Goal: Find specific page/section: Find specific page/section

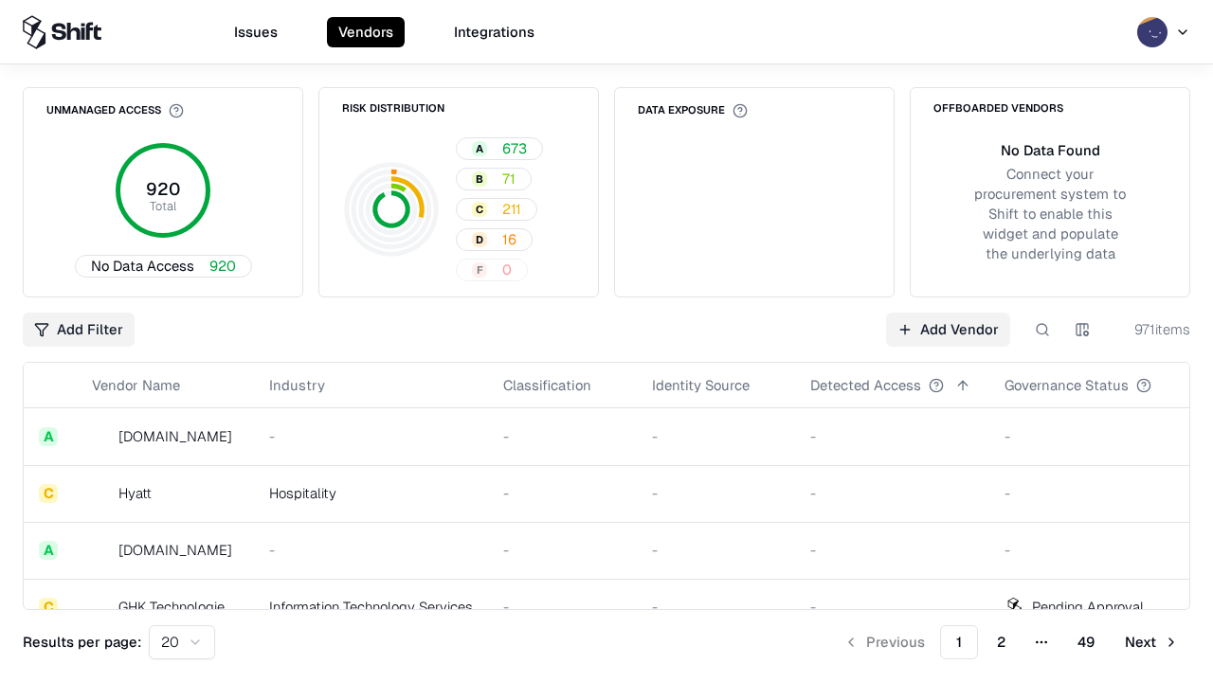
click at [606, 341] on div "Add Filter Add Vendor 971 items" at bounding box center [606, 330] width 1167 height 34
click at [79, 330] on html "Issues Vendors Integrations Unmanaged Access 920 Total No Data Access 920 Risk …" at bounding box center [606, 341] width 1213 height 682
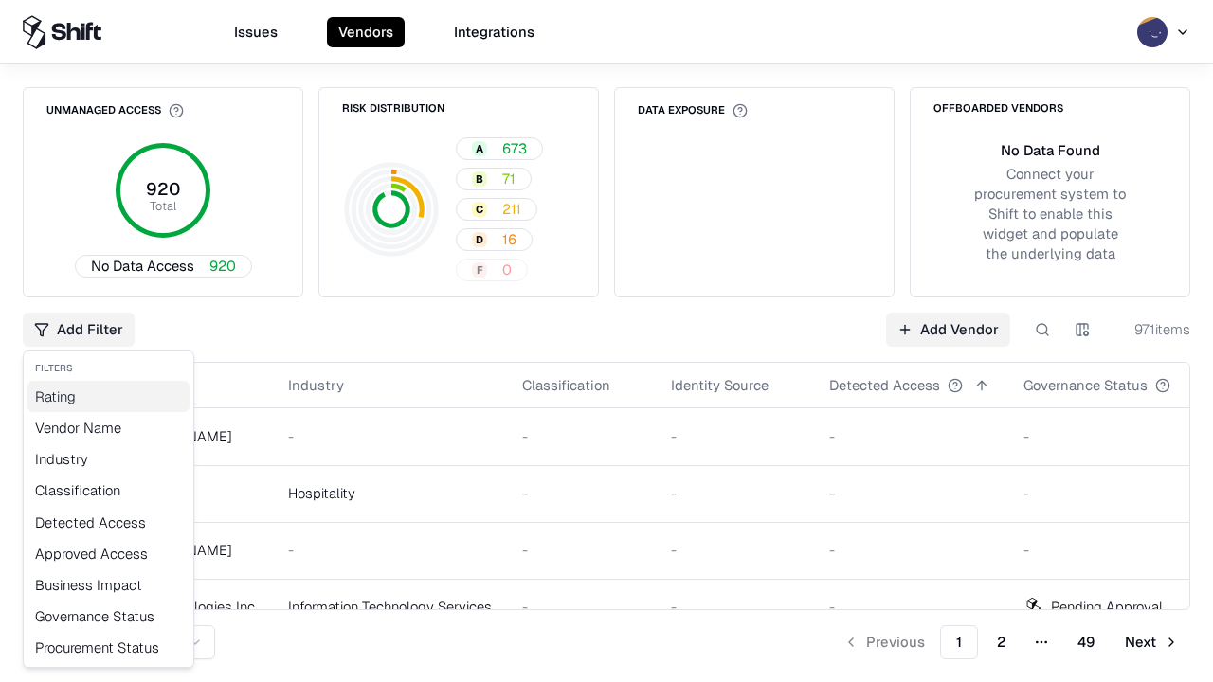
click at [108, 396] on div "Rating" at bounding box center [108, 396] width 162 height 31
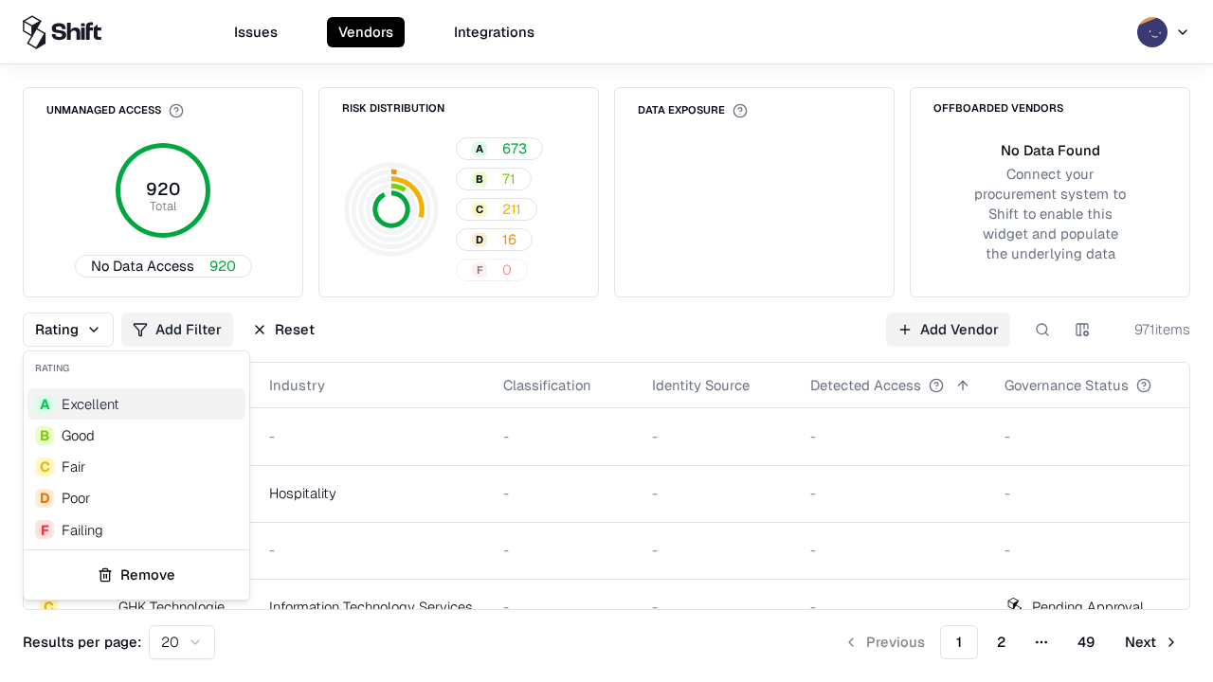
click at [606, 341] on html "Issues Vendors Integrations Unmanaged Access 920 Total No Data Access 920 Risk …" at bounding box center [606, 341] width 1213 height 682
click at [606, 341] on div "Rating Add Filter Reset Add Vendor 971 items" at bounding box center [606, 330] width 1167 height 34
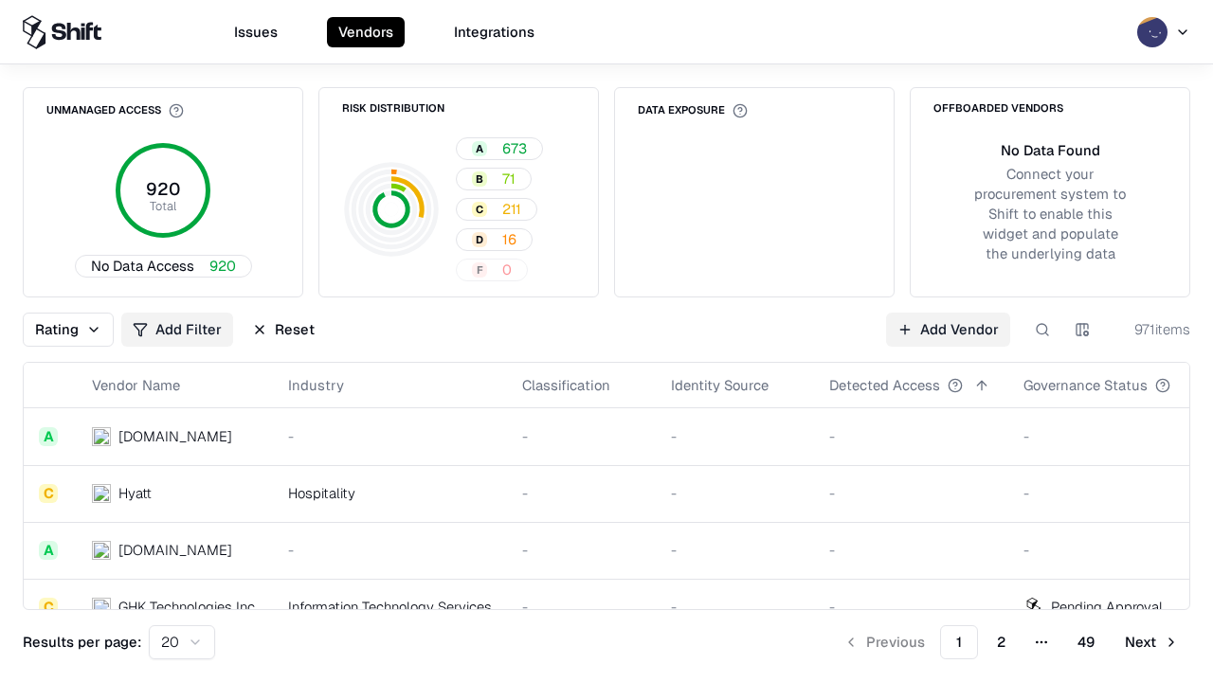
click at [283, 330] on button "Reset" at bounding box center [283, 330] width 85 height 34
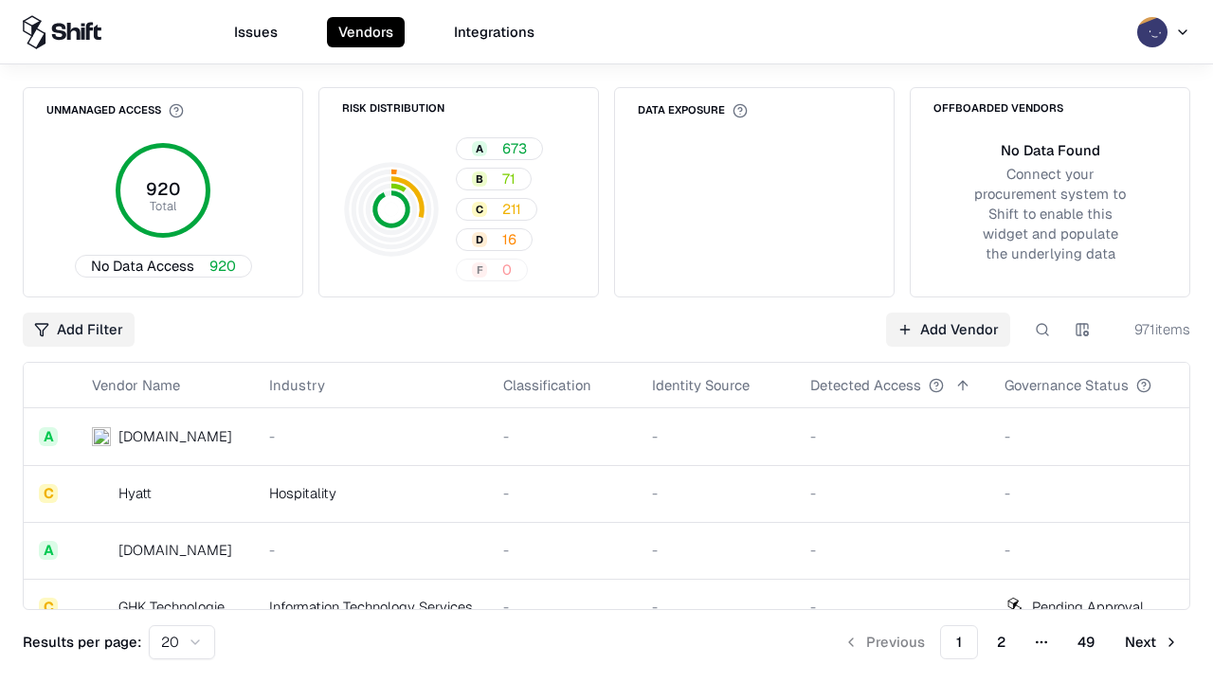
click at [606, 341] on div "Add Filter Add Vendor 971 items" at bounding box center [606, 330] width 1167 height 34
click at [79, 330] on html "Issues Vendors Integrations Unmanaged Access 920 Total No Data Access 920 Risk …" at bounding box center [606, 341] width 1213 height 682
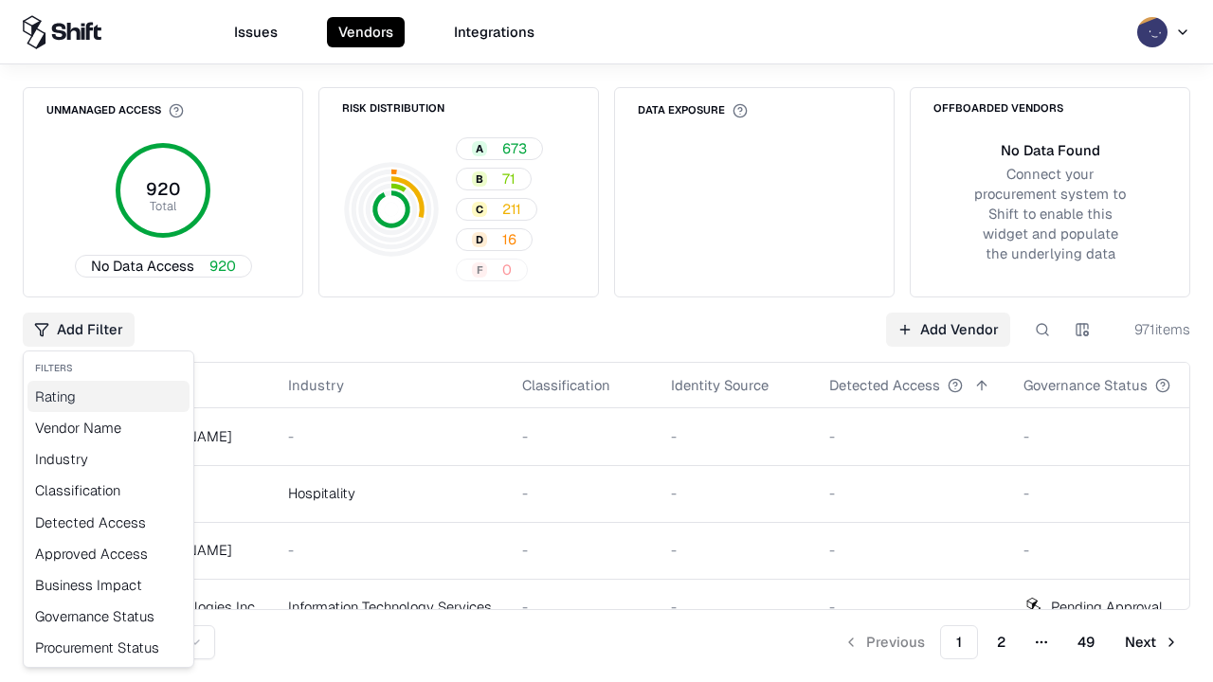
click at [108, 396] on div "Rating" at bounding box center [108, 396] width 162 height 31
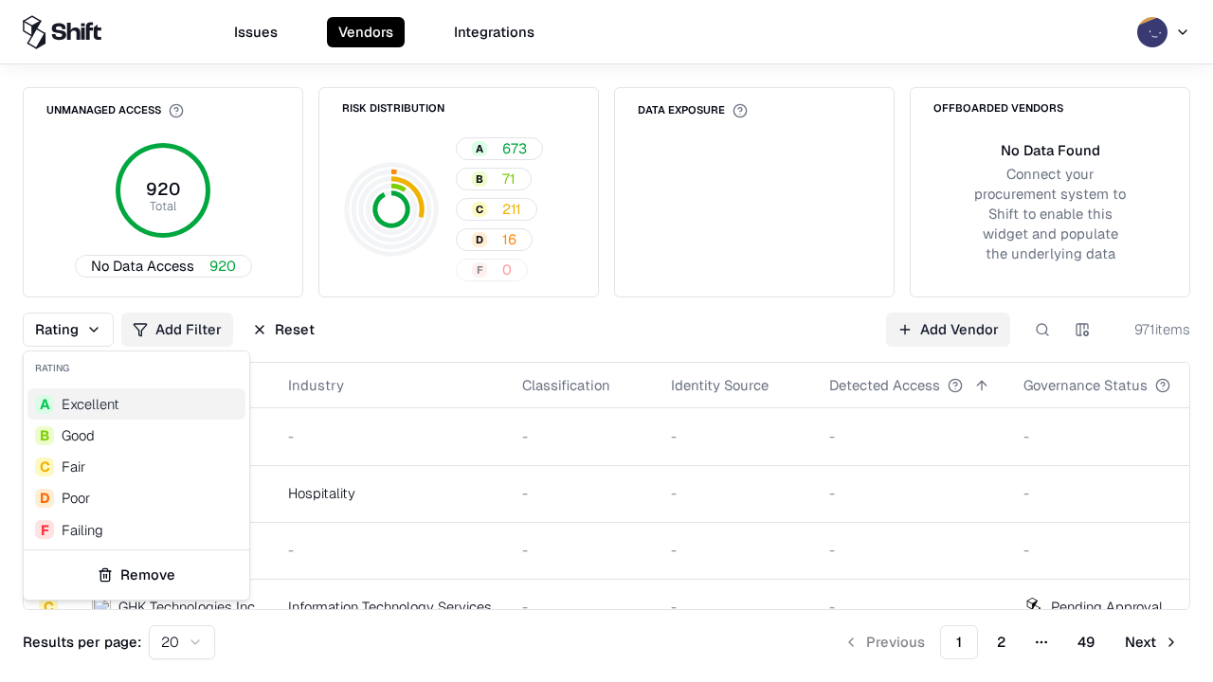
click at [136, 466] on div "C Fair" at bounding box center [136, 466] width 218 height 31
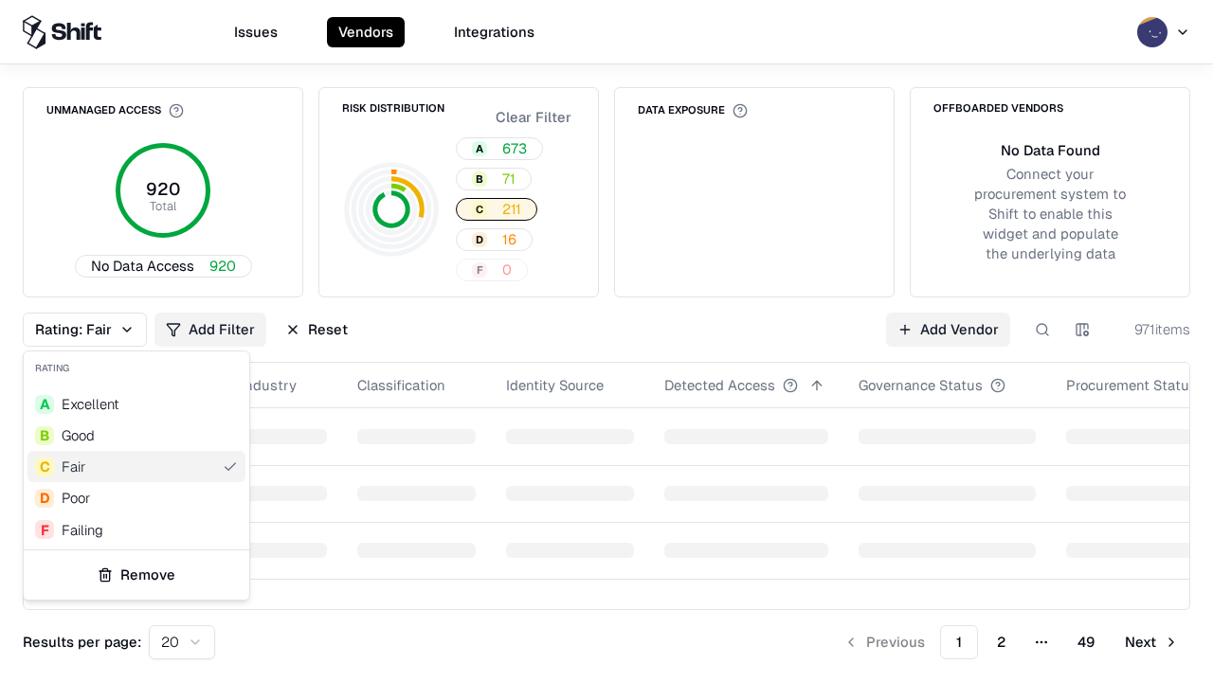
click at [606, 341] on html "Issues Vendors Integrations Unmanaged Access 920 Total No Data Access 920 Risk …" at bounding box center [606, 341] width 1213 height 682
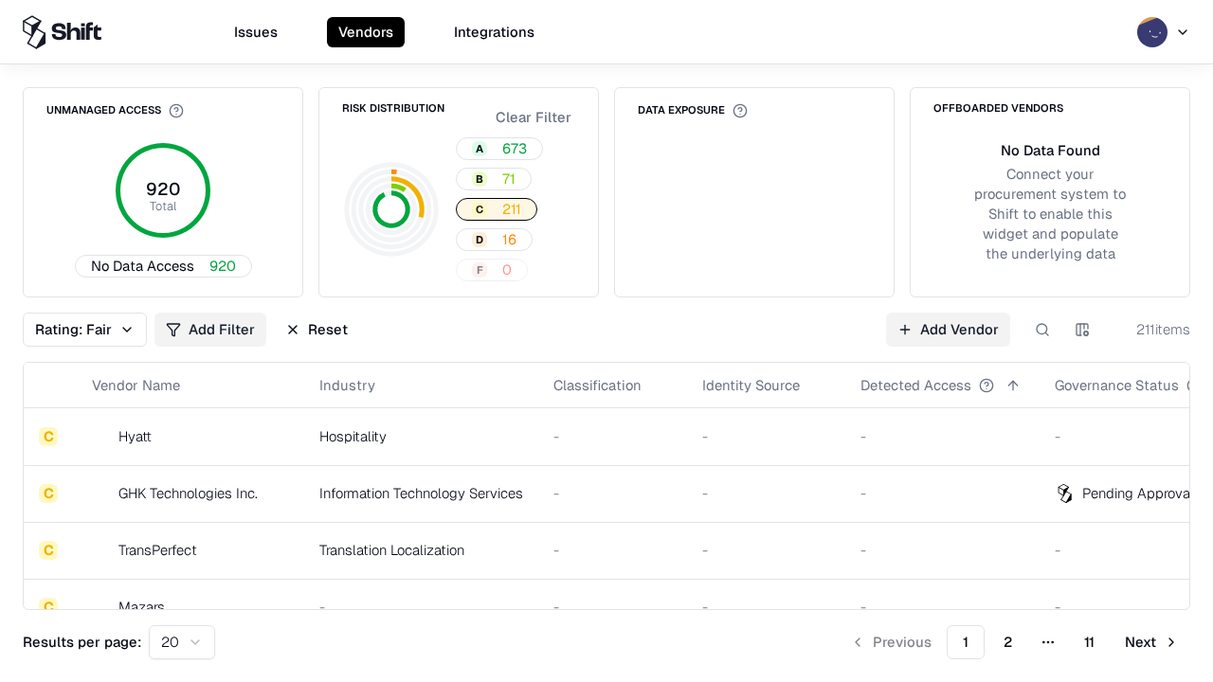
click at [606, 341] on div "Rating: Fair Add Filter Reset Add Vendor 211 items" at bounding box center [606, 330] width 1167 height 34
click at [316, 330] on button "Reset" at bounding box center [316, 330] width 85 height 34
click at [606, 341] on div "Add Filter Add Vendor 211 items" at bounding box center [606, 330] width 1167 height 34
click at [79, 330] on html "Issues Vendors Integrations Unmanaged Access 920 Total No Data Access 920 Risk …" at bounding box center [606, 341] width 1213 height 682
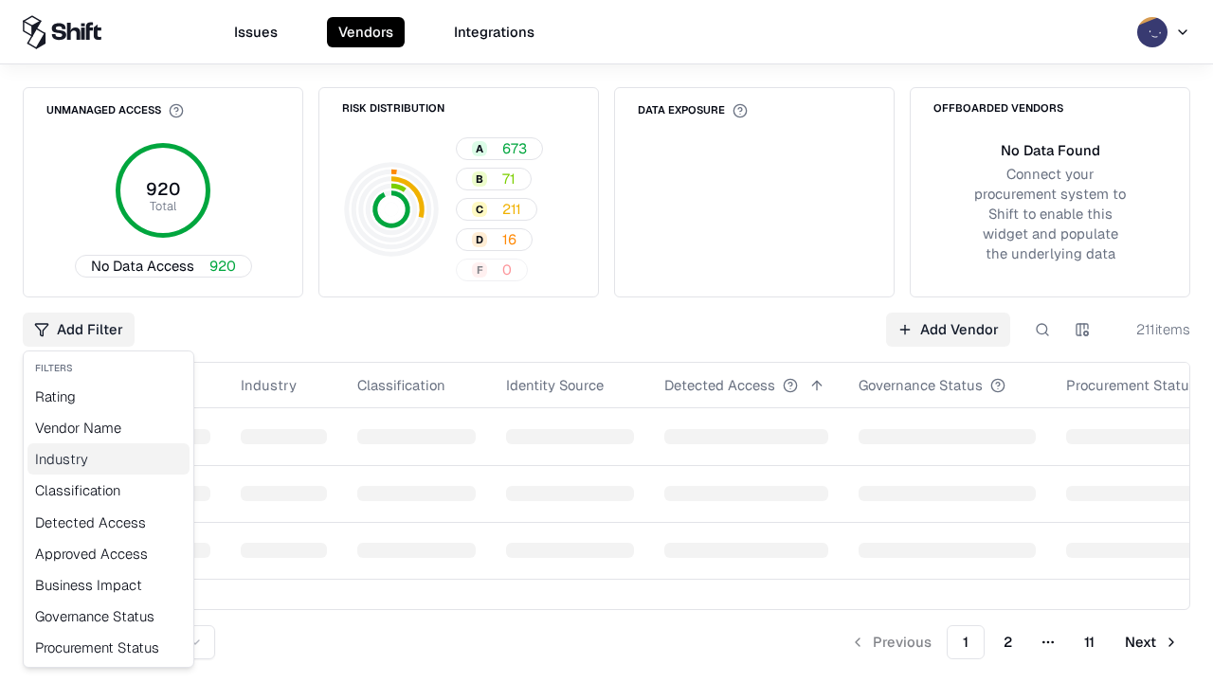
click at [108, 459] on div "Industry" at bounding box center [108, 458] width 162 height 31
